Goal: Task Accomplishment & Management: Complete application form

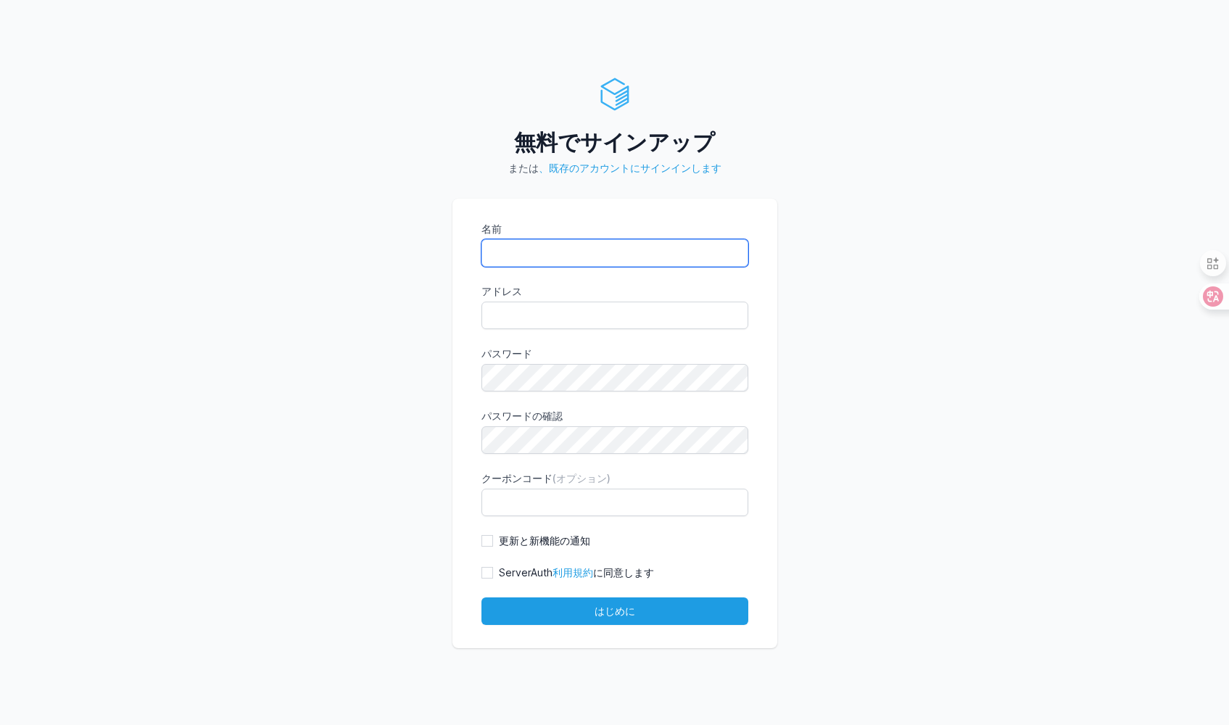
click at [528, 253] on input "名前" at bounding box center [614, 253] width 267 height 28
click at [436, 294] on div "無料でサインアップ または 、既存のアカウントにサインインします 名前 アドレス eyJpdiI6ImR5bGJFVkM1R1JNTVJGRE9Ec0NiZU…" at bounding box center [614, 362] width 1229 height 725
click at [537, 249] on input "名前" at bounding box center [614, 253] width 267 height 28
click at [317, 307] on div "無料でサインアップ または 、既存のアカウントにサインインします 名前 アドレス eyJpdiI6ImR5bGJFVkM1R1JNTVJGRE9Ec0NiZU…" at bounding box center [614, 362] width 1229 height 725
drag, startPoint x: 591, startPoint y: 257, endPoint x: 608, endPoint y: 217, distance: 44.2
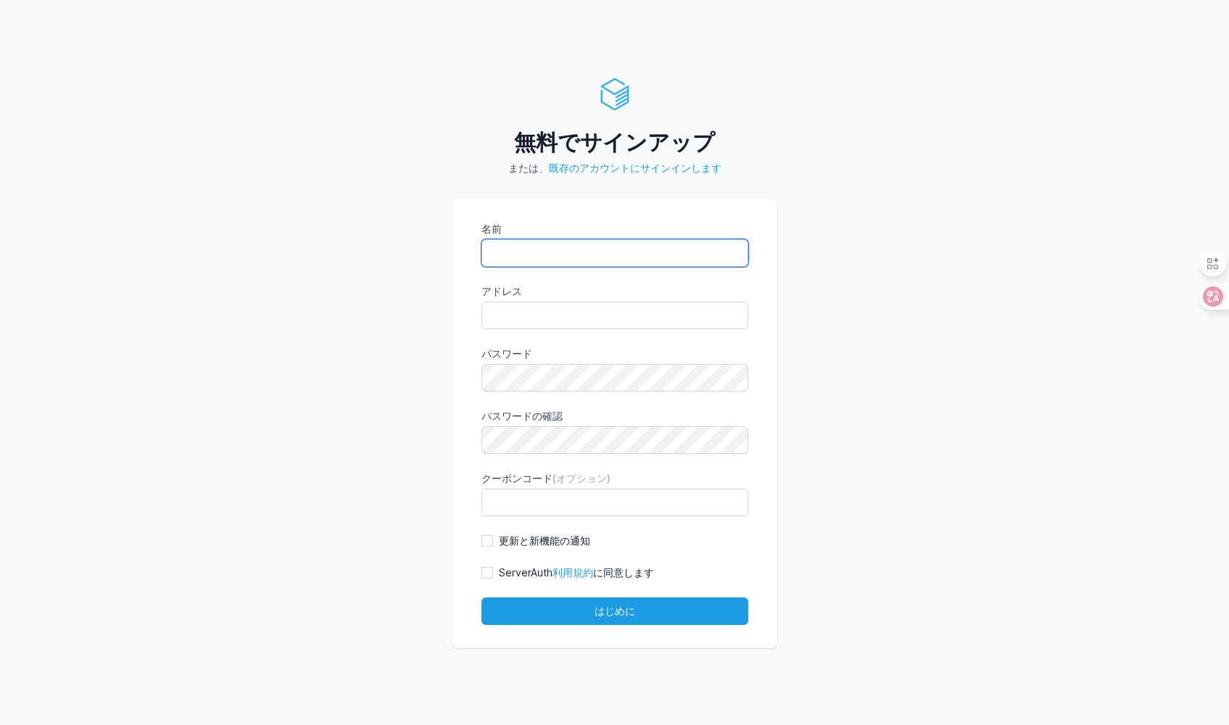
click at [590, 252] on input "名前" at bounding box center [614, 253] width 267 height 28
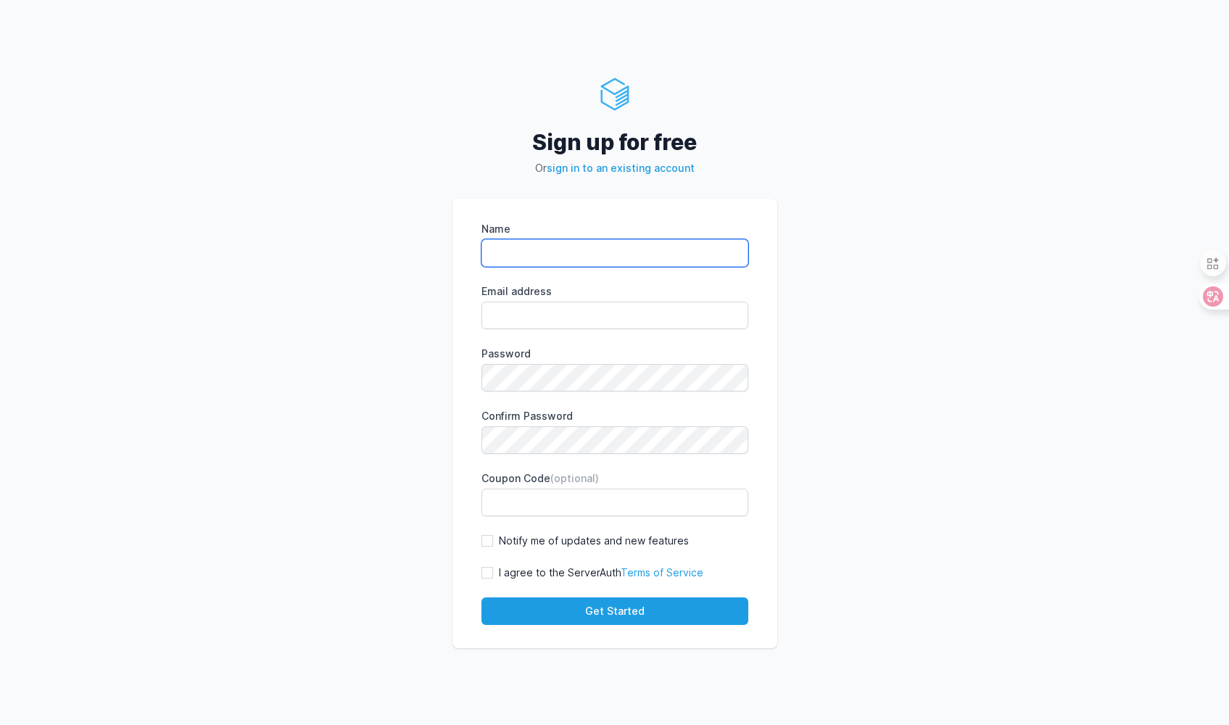
click at [579, 260] on input "Name" at bounding box center [614, 253] width 267 height 28
type input "nantetu"
click at [364, 267] on div "Sign up for free Or sign in to an existing account Name nantetu Email address e…" at bounding box center [614, 362] width 1229 height 725
click at [607, 318] on input "Email address" at bounding box center [614, 316] width 267 height 28
type input "nantetu1@gmail.com"
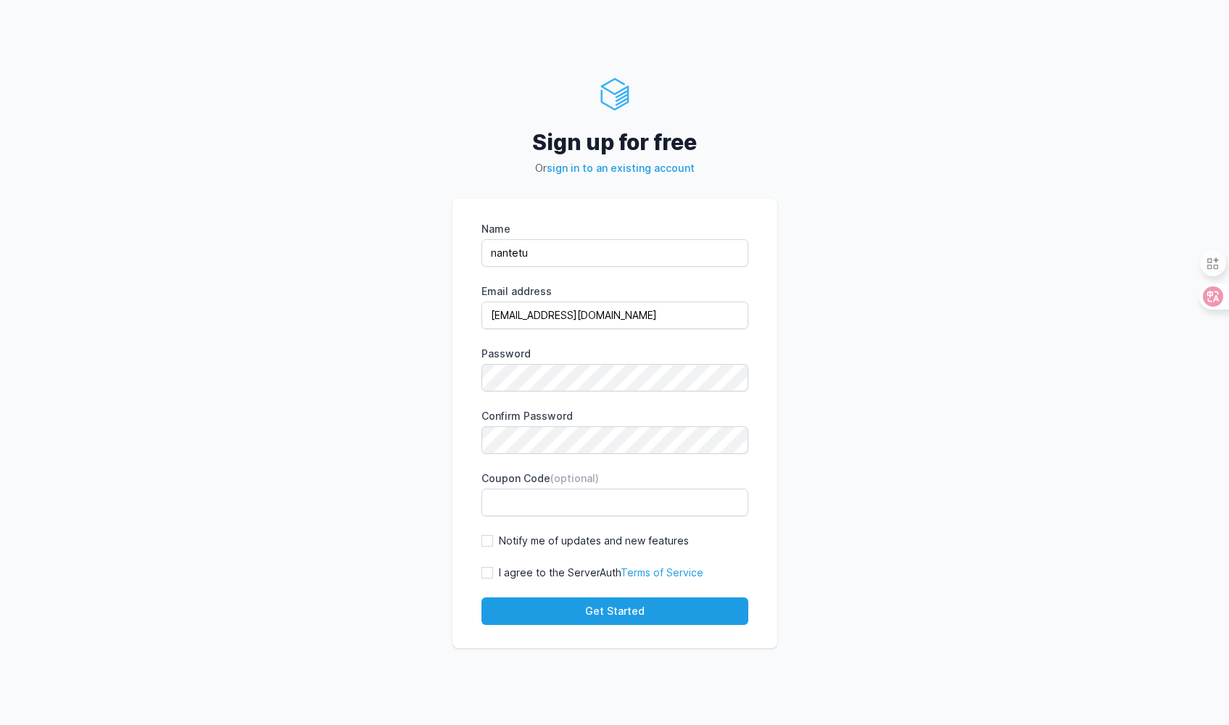
click at [486, 578] on div "I agree to the ServerAuth Terms of Service" at bounding box center [592, 572] width 222 height 14
click at [485, 573] on input "I agree to the ServerAuth Terms of Service" at bounding box center [487, 573] width 12 height 12
checkbox input "true"
click at [515, 609] on button "Get Started" at bounding box center [614, 611] width 267 height 28
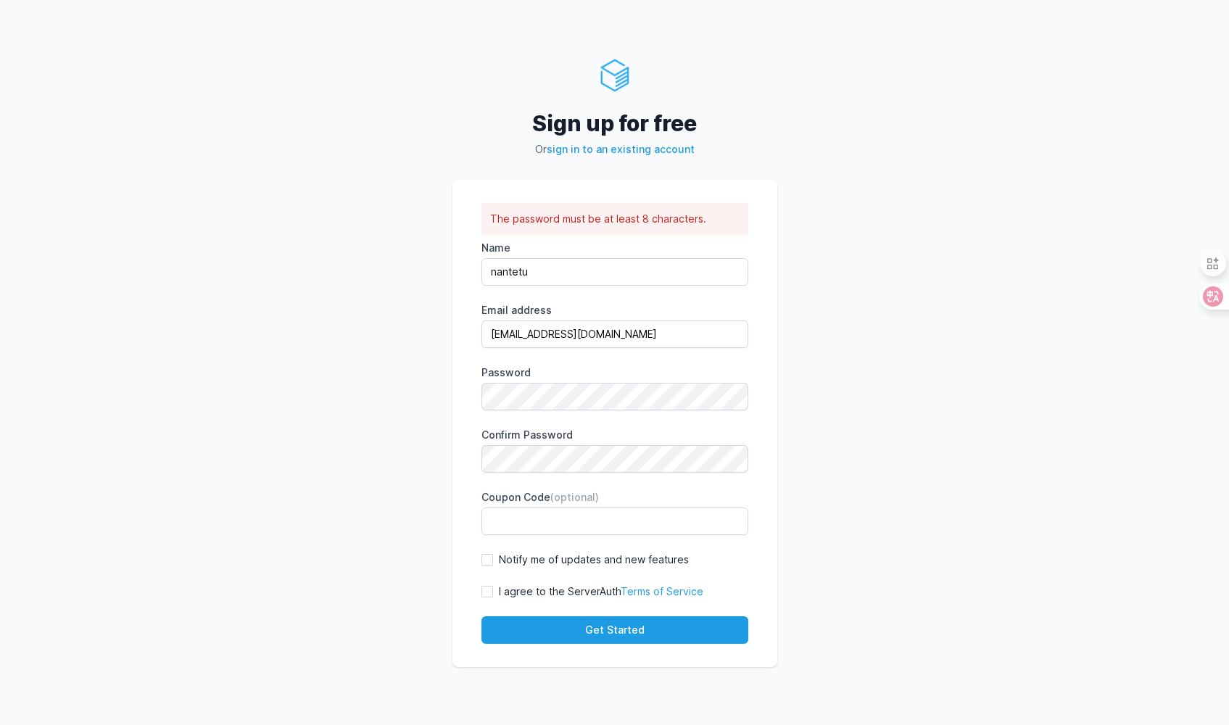
drag, startPoint x: 479, startPoint y: 592, endPoint x: 487, endPoint y: 591, distance: 8.1
click at [482, 592] on div "The password must be at least 8 characters. Name nantetu Email address nantetu1…" at bounding box center [614, 423] width 325 height 487
click at [487, 591] on input "I agree to the ServerAuth Terms of Service" at bounding box center [487, 592] width 12 height 12
checkbox input "true"
click at [506, 625] on button "Get Started" at bounding box center [614, 630] width 267 height 28
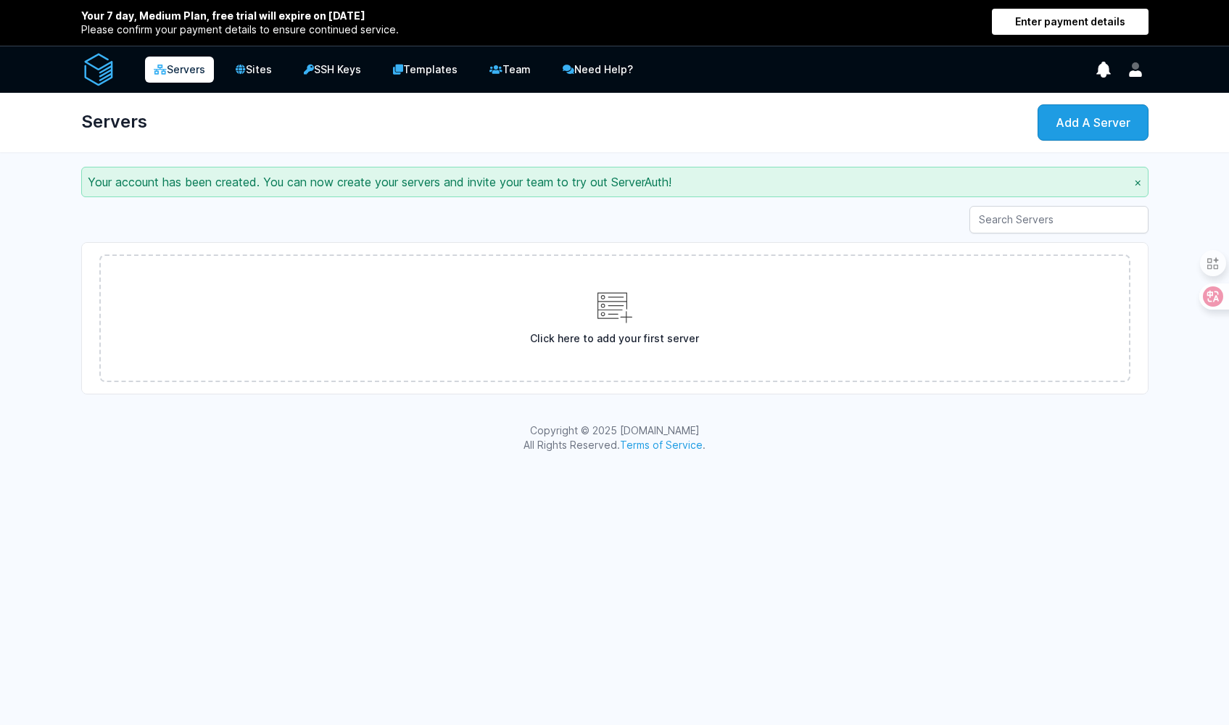
drag, startPoint x: 0, startPoint y: 0, endPoint x: 436, endPoint y: 468, distance: 640.1
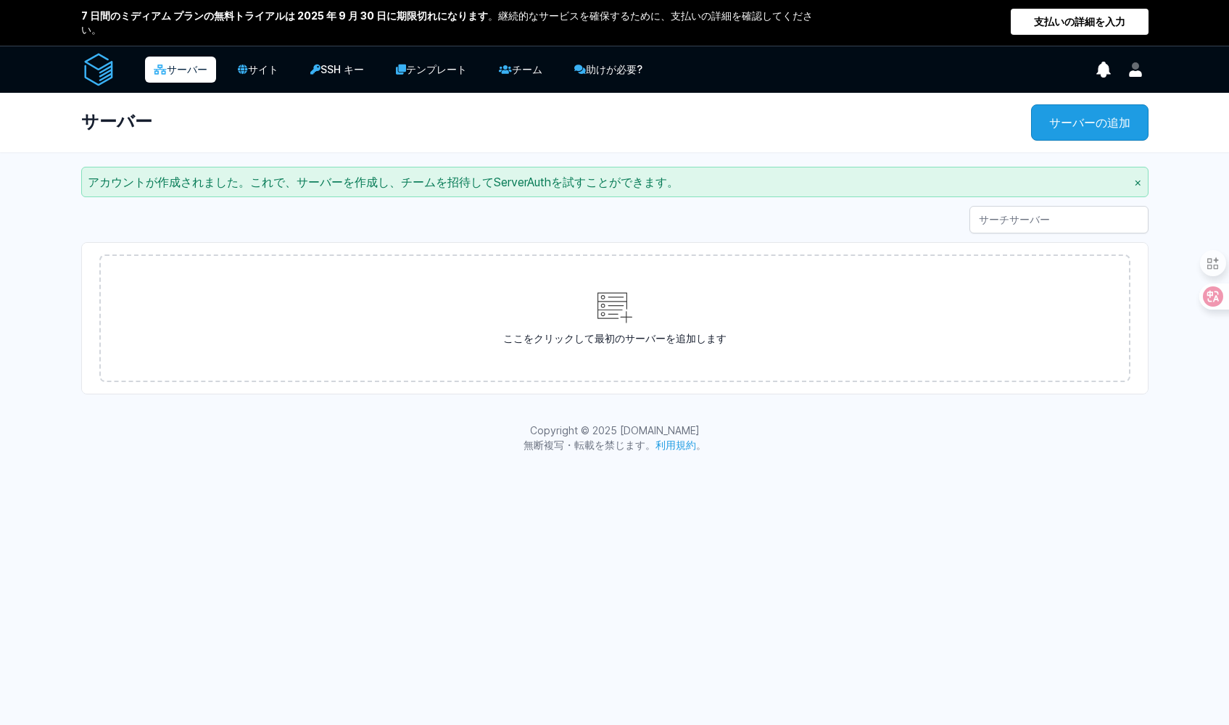
click at [425, 207] on div "サーバー検索" at bounding box center [614, 220] width 1067 height 28
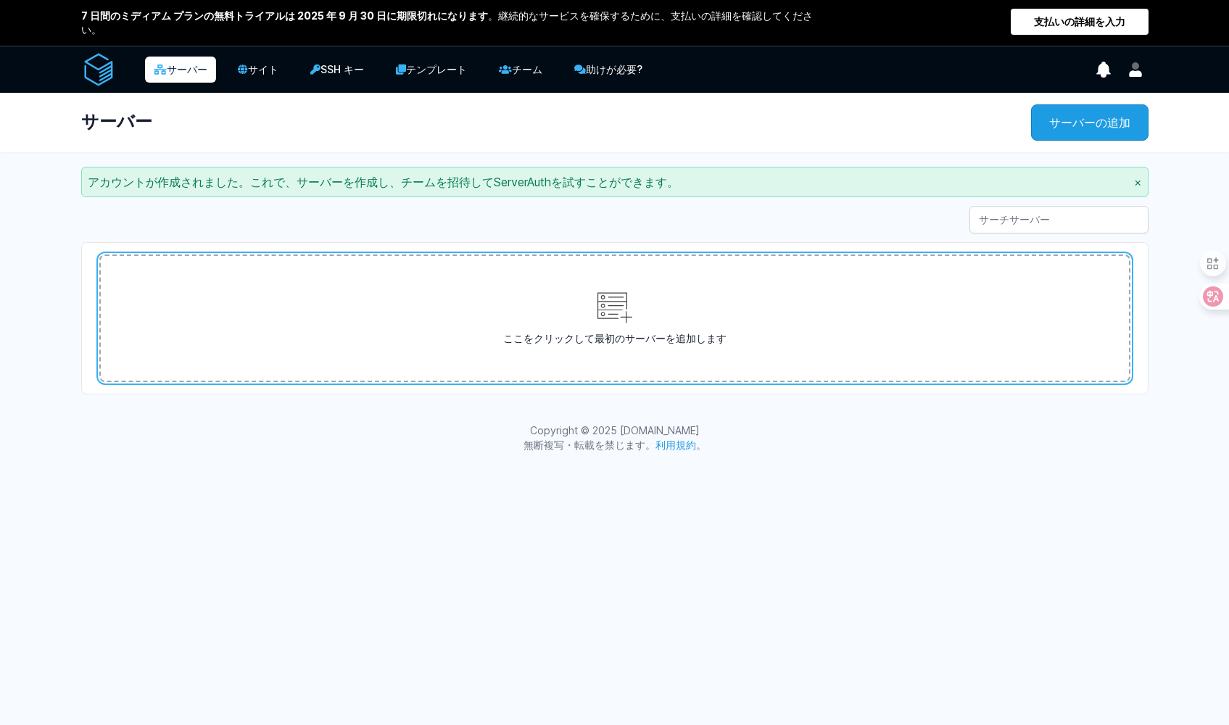
click at [615, 304] on icon at bounding box center [614, 308] width 35 height 35
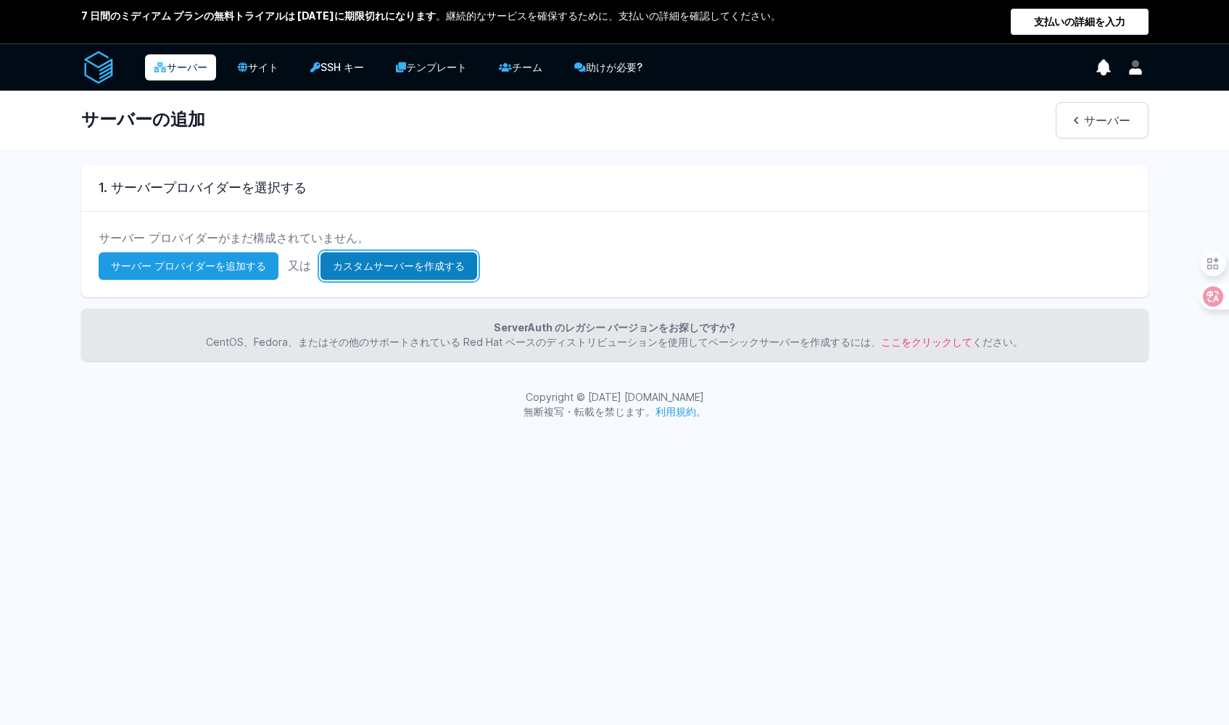
click at [325, 270] on link "カスタムサーバーを作成する" at bounding box center [398, 266] width 157 height 28
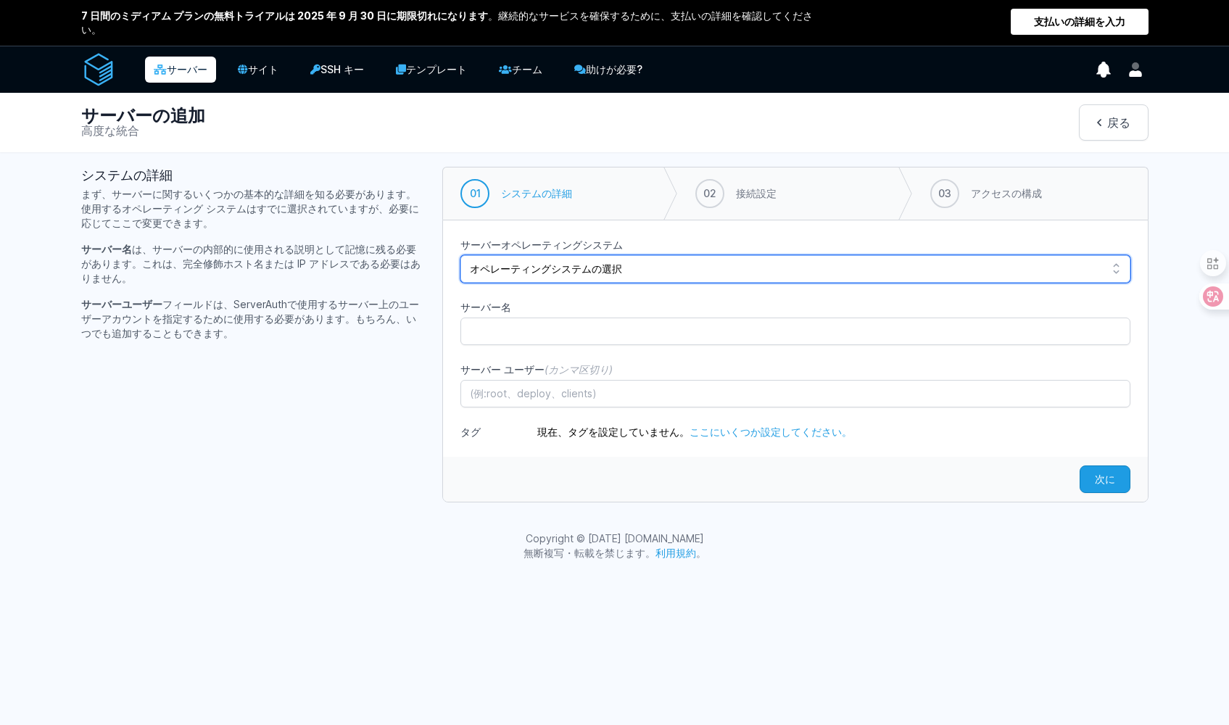
click at [509, 263] on select "オペレーティングシステムの選択 Debian 12 (本の虫) Debian 11 (ブルズアイ) Debian 10 (バスター) Debian 9 (スト…" at bounding box center [794, 269] width 669 height 28
click at [460, 255] on select "オペレーティングシステムの選択 Debian 12 (本の虫) Debian 11 (ブルズアイ) Debian 10 (バスター) Debian 9 (スト…" at bounding box center [794, 269] width 669 height 28
select select "debian-12"
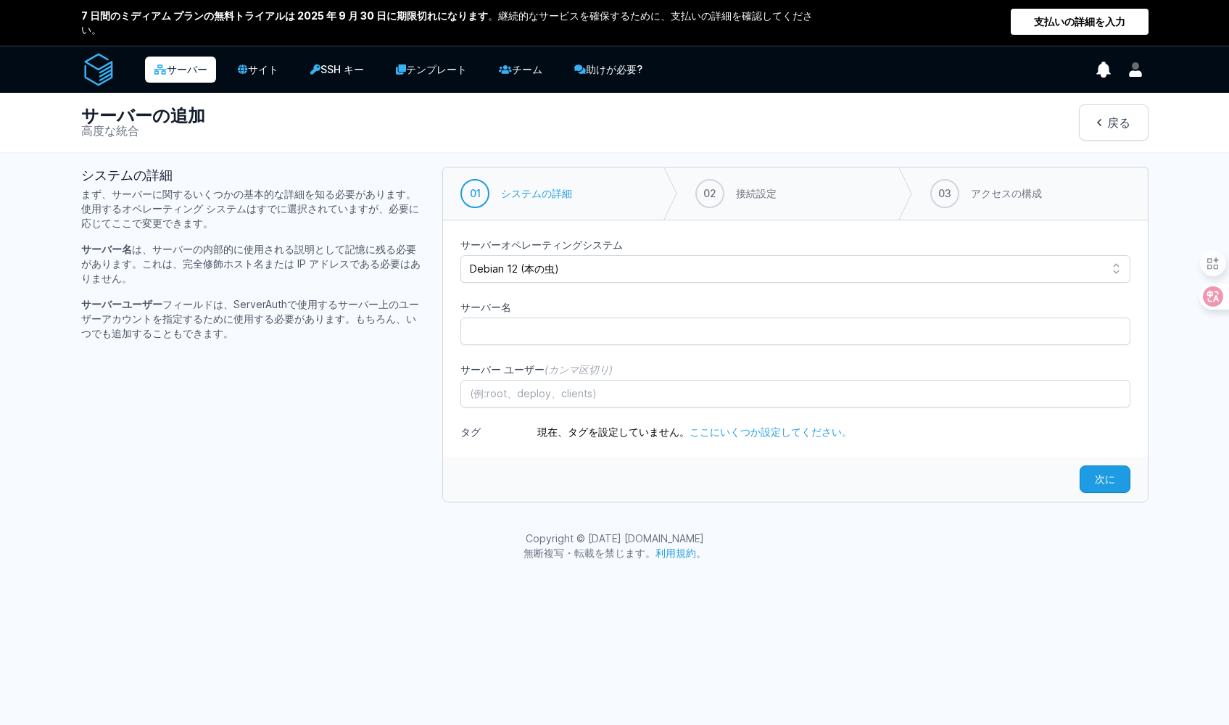
drag, startPoint x: 372, startPoint y: 273, endPoint x: 360, endPoint y: 267, distance: 13.9
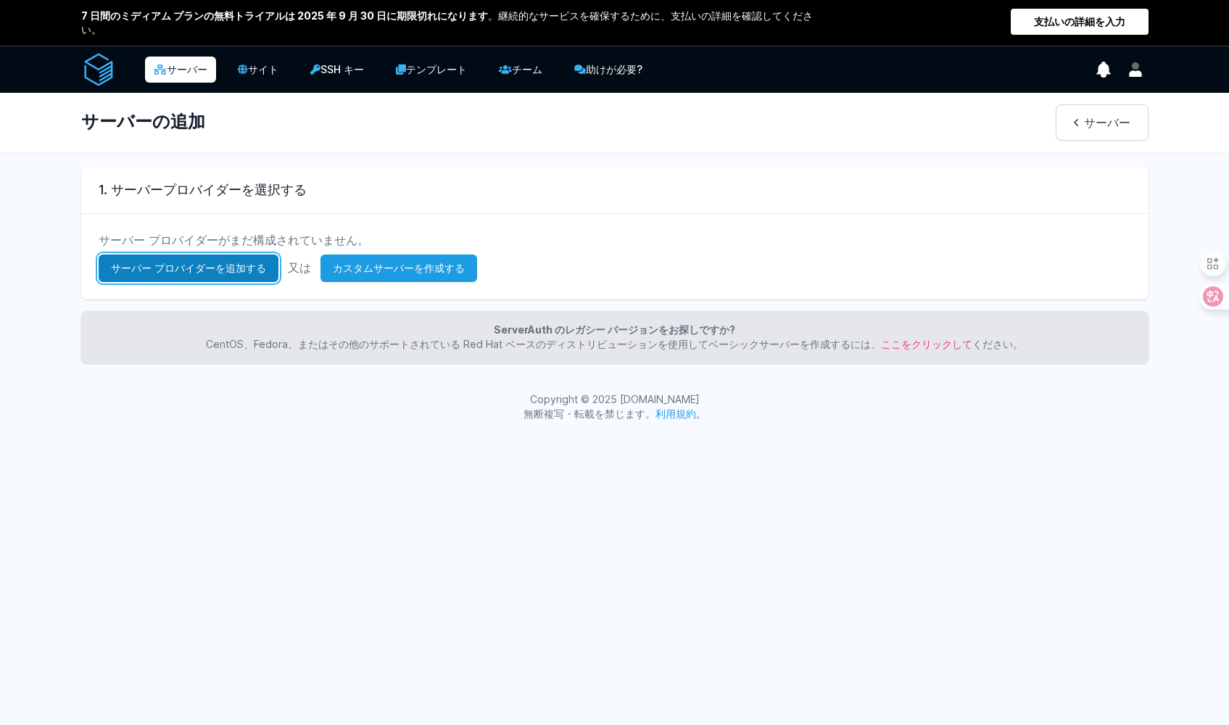
click at [179, 273] on link "サーバー プロバイダーを追加する" at bounding box center [189, 268] width 180 height 28
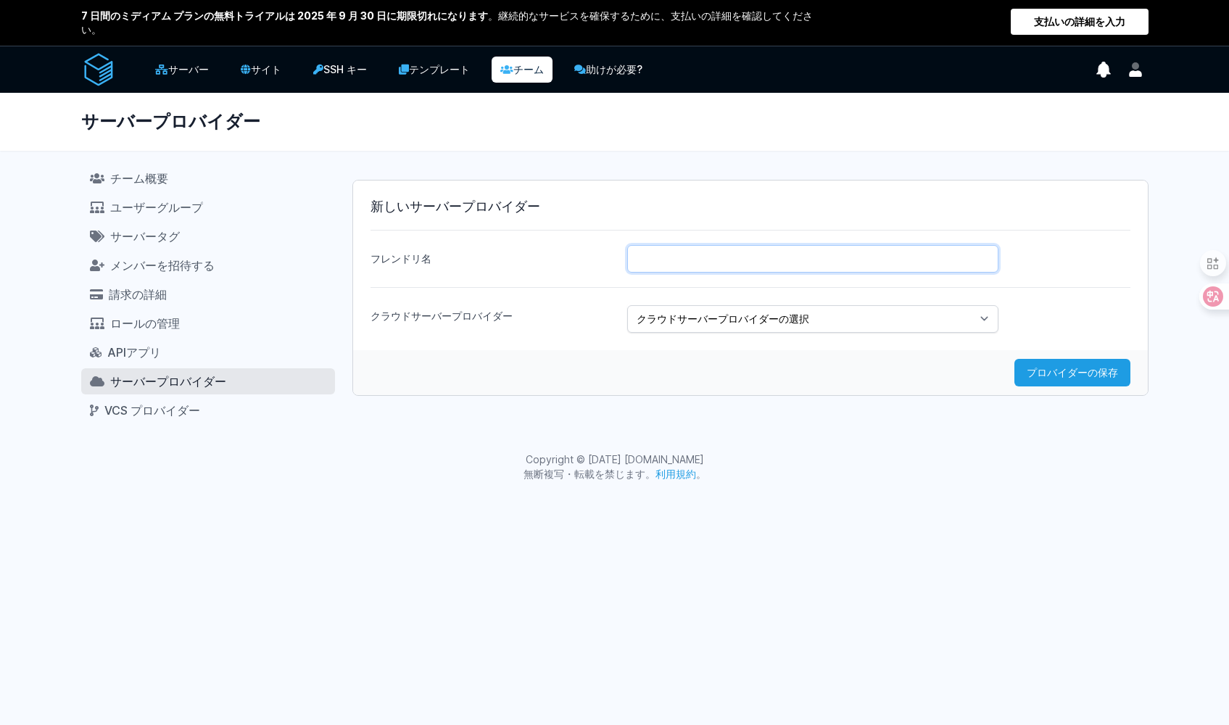
click at [681, 267] on input "フレンドリ名" at bounding box center [812, 259] width 371 height 28
click at [152, 284] on link "請求の詳細" at bounding box center [208, 294] width 254 height 26
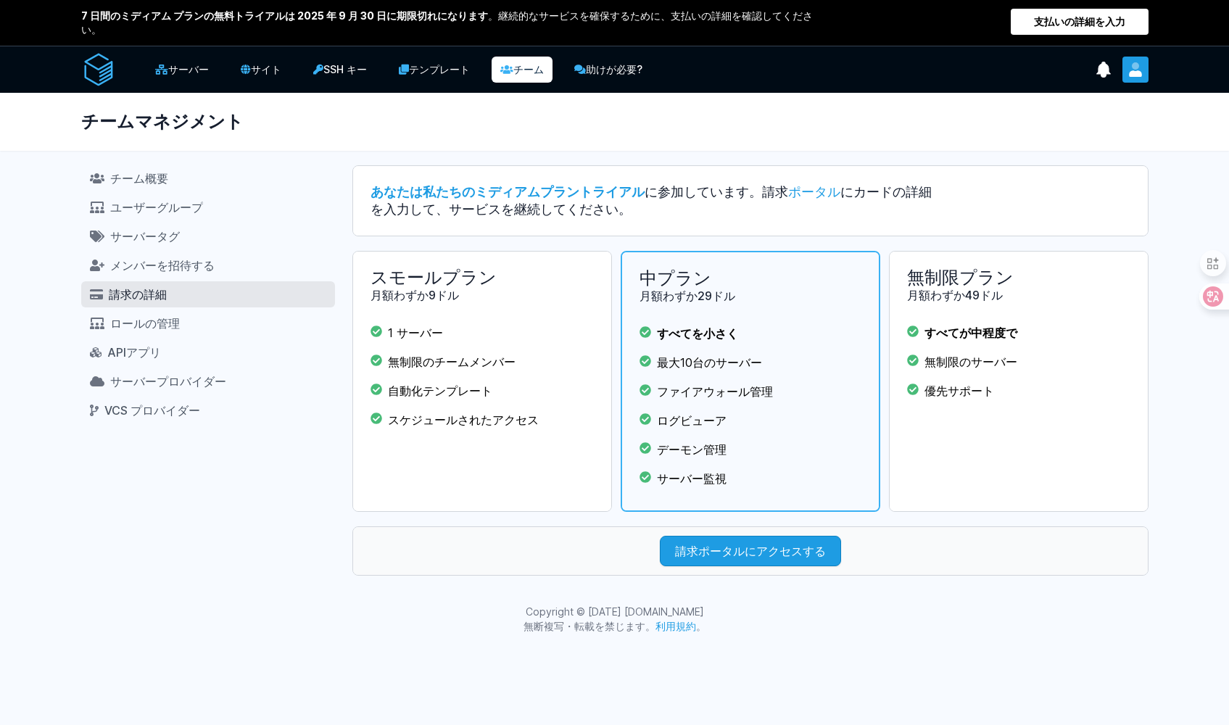
click at [1136, 73] on icon "ユーザーメニュー" at bounding box center [1135, 73] width 13 height 7
click at [1041, 136] on link "請求" at bounding box center [1078, 130] width 139 height 26
click at [1132, 67] on icon "ユーザーメニュー" at bounding box center [1135, 69] width 14 height 14
click at [1084, 185] on link "ログアウト" at bounding box center [1078, 188] width 139 height 26
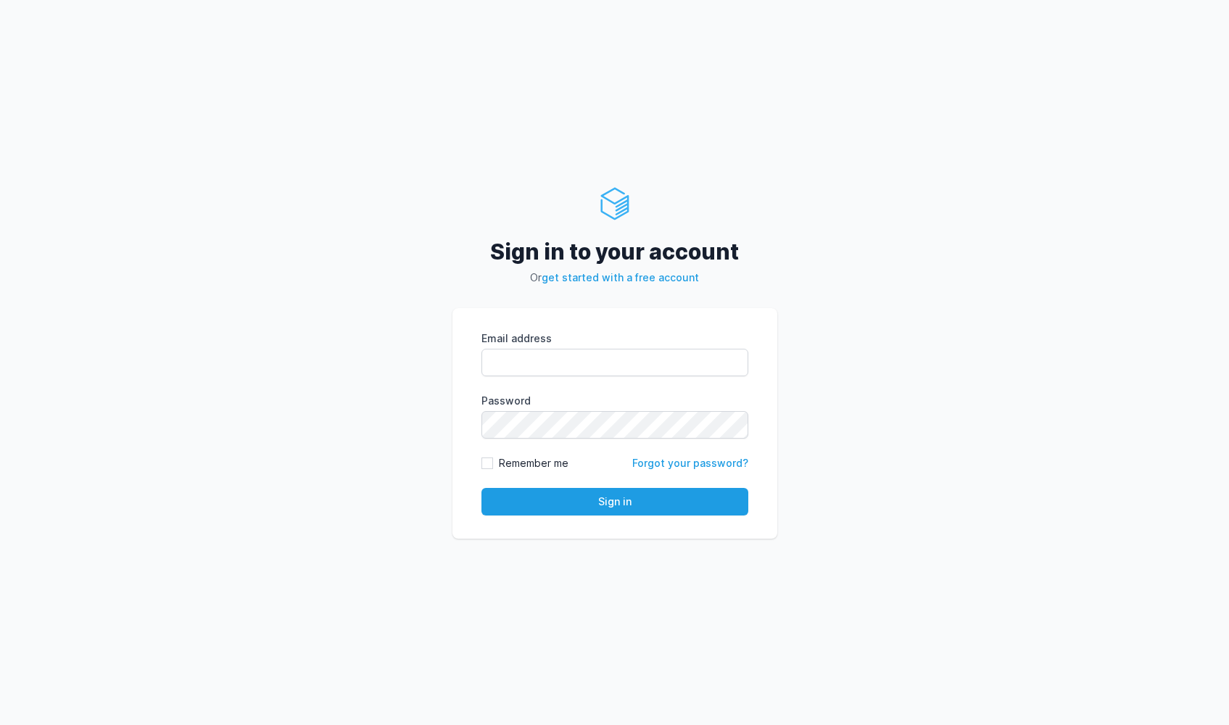
type input "[EMAIL_ADDRESS][DOMAIN_NAME]"
